Goal: Task Accomplishment & Management: Use online tool/utility

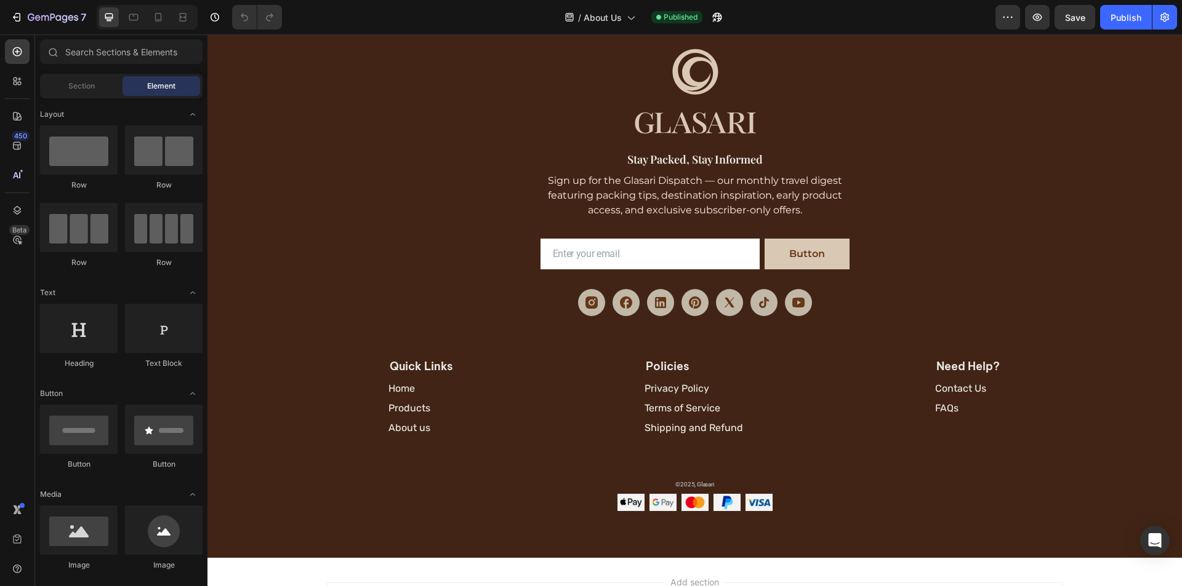
scroll to position [822, 0]
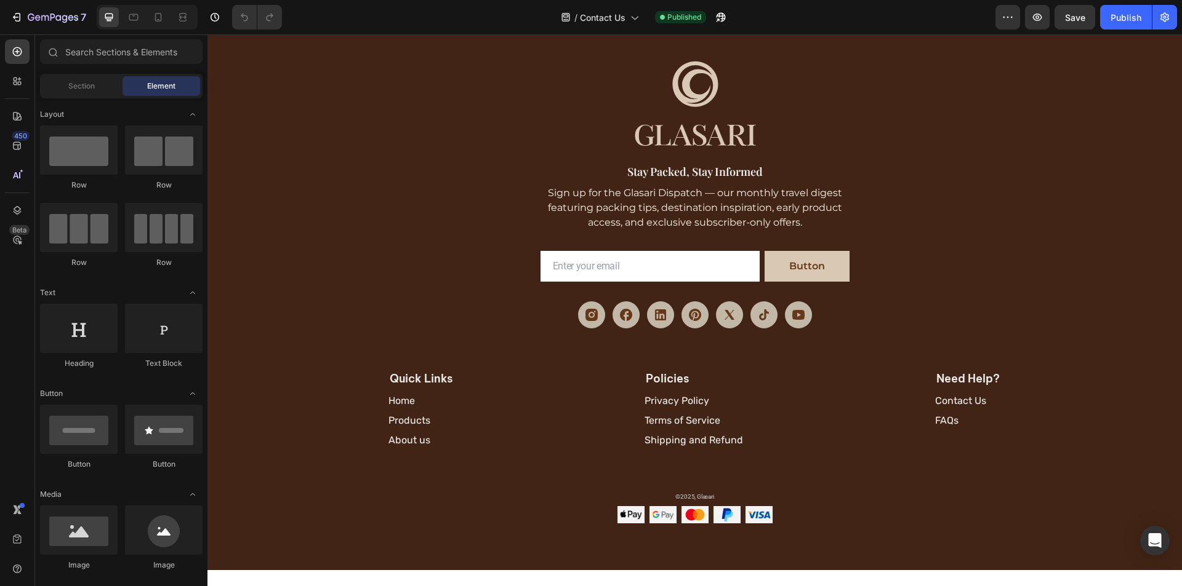
scroll to position [431, 0]
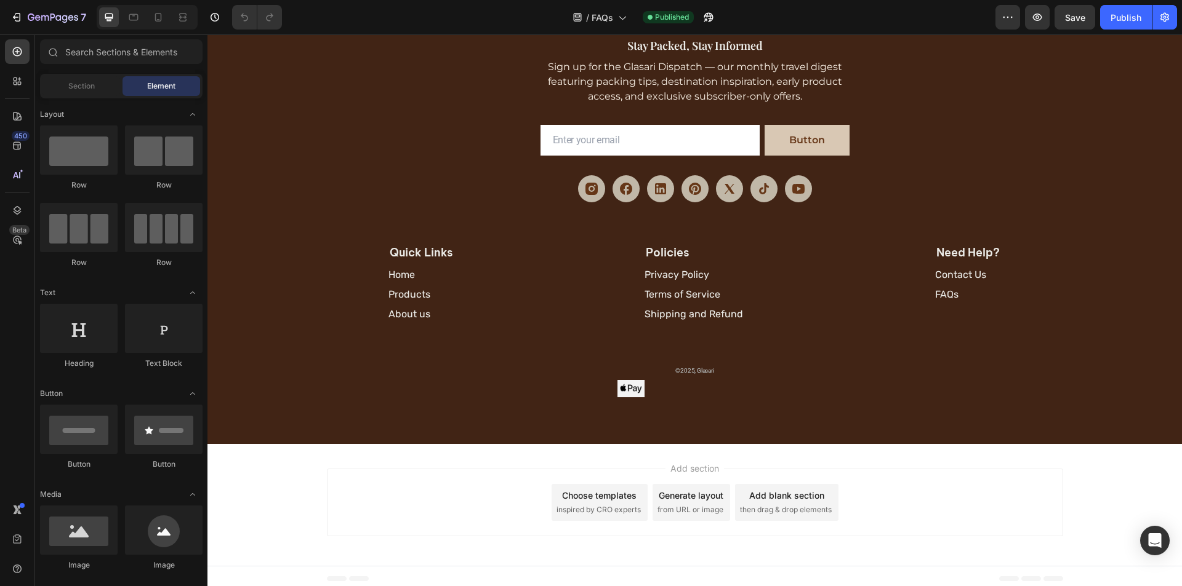
scroll to position [547, 0]
